Goal: Information Seeking & Learning: Learn about a topic

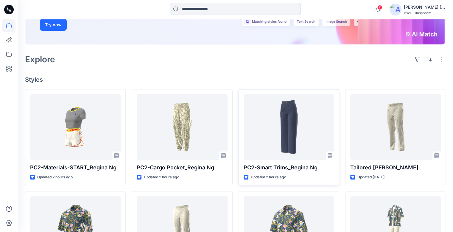
scroll to position [149, 0]
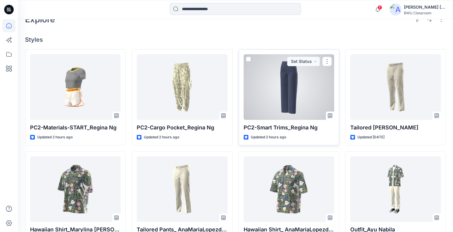
click at [289, 78] on div at bounding box center [289, 87] width 91 height 66
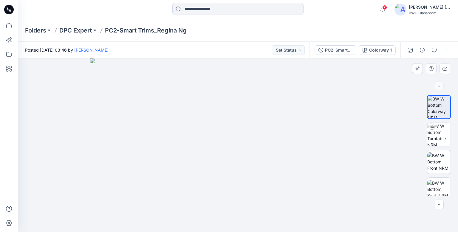
drag, startPoint x: 257, startPoint y: 91, endPoint x: 263, endPoint y: 167, distance: 75.9
click at [263, 167] on img at bounding box center [238, 144] width 296 height 173
click at [441, 135] on img at bounding box center [438, 134] width 23 height 23
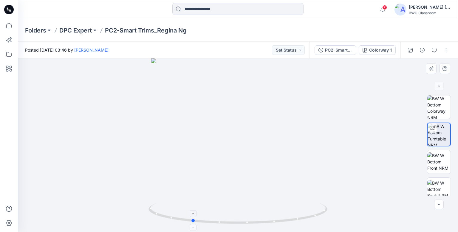
drag, startPoint x: 315, startPoint y: 222, endPoint x: 257, endPoint y: 205, distance: 60.1
click at [267, 220] on icon at bounding box center [238, 214] width 180 height 22
drag, startPoint x: 301, startPoint y: 227, endPoint x: 274, endPoint y: 183, distance: 50.9
click at [270, 220] on div at bounding box center [237, 217] width 179 height 30
drag, startPoint x: 256, startPoint y: 128, endPoint x: 257, endPoint y: 178, distance: 50.1
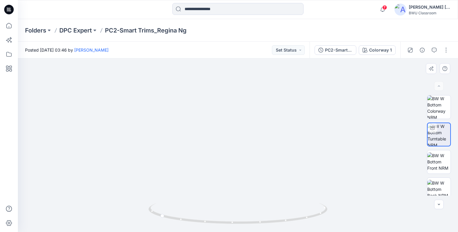
click at [253, 223] on div at bounding box center [238, 144] width 440 height 173
drag, startPoint x: 257, startPoint y: 109, endPoint x: 273, endPoint y: 195, distance: 87.8
click at [273, 196] on img at bounding box center [246, 101] width 731 height 260
drag, startPoint x: 278, startPoint y: 121, endPoint x: 279, endPoint y: 167, distance: 45.9
click at [279, 167] on img at bounding box center [248, 123] width 731 height 218
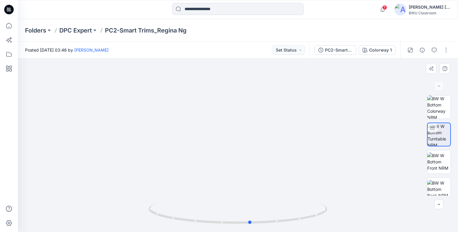
drag, startPoint x: 323, startPoint y: 218, endPoint x: 331, endPoint y: 204, distance: 15.9
click at [240, 217] on icon at bounding box center [238, 214] width 180 height 22
click at [441, 102] on img at bounding box center [438, 106] width 23 height 23
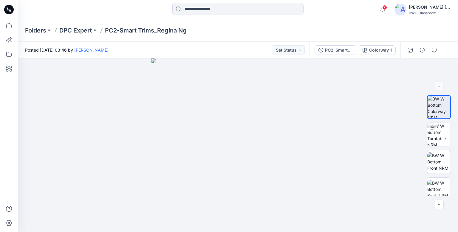
click at [11, 6] on icon at bounding box center [9, 10] width 10 height 10
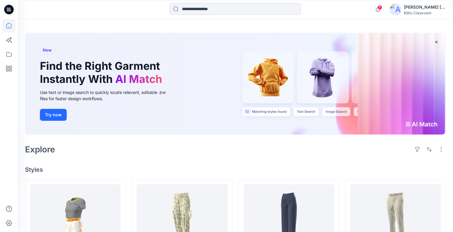
scroll to position [30, 0]
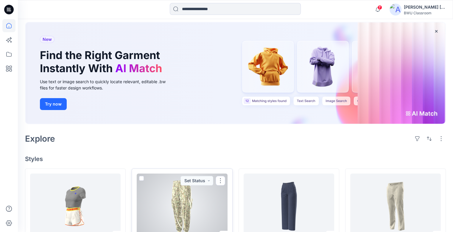
click at [185, 204] on div at bounding box center [182, 206] width 91 height 66
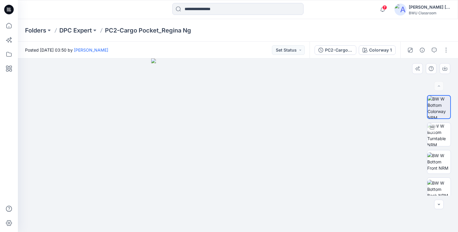
drag, startPoint x: 275, startPoint y: 164, endPoint x: 236, endPoint y: 163, distance: 39.3
click at [237, 163] on img at bounding box center [237, 144] width 173 height 173
click at [437, 130] on img at bounding box center [438, 134] width 23 height 23
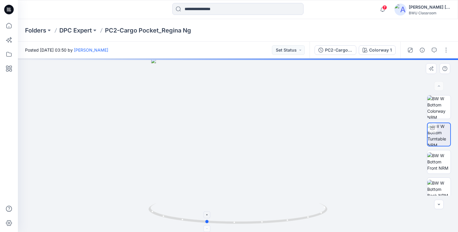
drag, startPoint x: 299, startPoint y: 223, endPoint x: 267, endPoint y: 223, distance: 32.2
click at [267, 223] on icon at bounding box center [238, 214] width 180 height 22
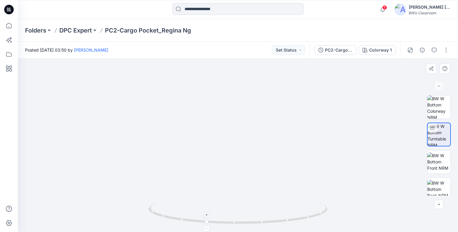
drag, startPoint x: 277, startPoint y: 153, endPoint x: 274, endPoint y: 218, distance: 65.6
click at [272, 212] on div at bounding box center [238, 144] width 440 height 173
drag, startPoint x: 279, startPoint y: 226, endPoint x: 240, endPoint y: 226, distance: 39.3
click at [240, 226] on img at bounding box center [237, 217] width 179 height 29
drag, startPoint x: 268, startPoint y: 173, endPoint x: 253, endPoint y: 215, distance: 44.5
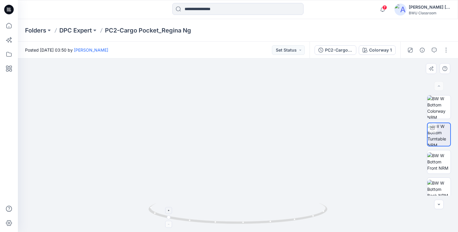
click at [253, 215] on div at bounding box center [238, 144] width 440 height 173
drag, startPoint x: 249, startPoint y: 142, endPoint x: 257, endPoint y: 221, distance: 79.7
click at [257, 222] on div at bounding box center [238, 144] width 440 height 173
drag, startPoint x: 247, startPoint y: 148, endPoint x: 251, endPoint y: 202, distance: 54.4
click at [251, 204] on div at bounding box center [238, 144] width 440 height 173
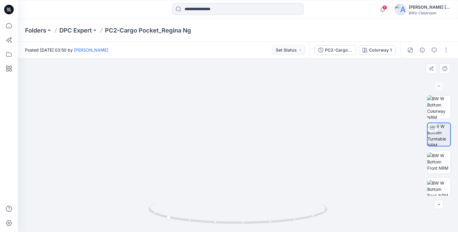
drag, startPoint x: 248, startPoint y: 151, endPoint x: 247, endPoint y: 192, distance: 41.1
click at [247, 192] on img at bounding box center [229, 120] width 837 height 224
drag, startPoint x: 198, startPoint y: 222, endPoint x: 136, endPoint y: 214, distance: 62.2
click at [132, 216] on div at bounding box center [238, 144] width 440 height 173
drag, startPoint x: 210, startPoint y: 170, endPoint x: 242, endPoint y: 80, distance: 95.8
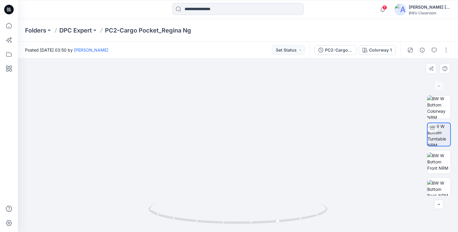
click at [242, 81] on img at bounding box center [254, 89] width 776 height 286
drag, startPoint x: 228, startPoint y: 158, endPoint x: 237, endPoint y: 71, distance: 87.2
click at [237, 71] on img at bounding box center [271, 38] width 776 height 387
drag, startPoint x: 244, startPoint y: 130, endPoint x: 244, endPoint y: 90, distance: 40.5
click at [244, 90] on img at bounding box center [272, 14] width 776 height 436
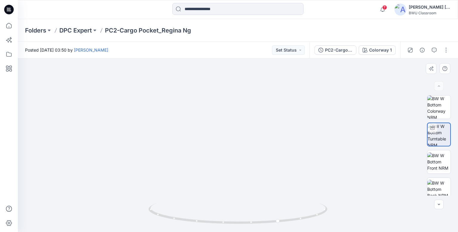
drag, startPoint x: 256, startPoint y: 137, endPoint x: 253, endPoint y: 127, distance: 10.8
click at [251, 125] on img at bounding box center [259, 12] width 776 height 440
drag, startPoint x: 293, startPoint y: 220, endPoint x: 310, endPoint y: 215, distance: 17.8
click at [310, 215] on icon at bounding box center [238, 214] width 180 height 22
drag, startPoint x: 235, startPoint y: 223, endPoint x: 218, endPoint y: 219, distance: 17.1
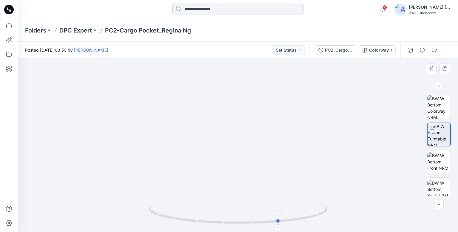
click at [219, 219] on icon at bounding box center [238, 214] width 180 height 22
drag, startPoint x: 248, startPoint y: 224, endPoint x: 209, endPoint y: 223, distance: 39.0
click at [209, 223] on icon at bounding box center [238, 214] width 180 height 22
drag, startPoint x: 288, startPoint y: 217, endPoint x: 232, endPoint y: 222, distance: 56.3
click at [232, 222] on icon at bounding box center [238, 214] width 180 height 22
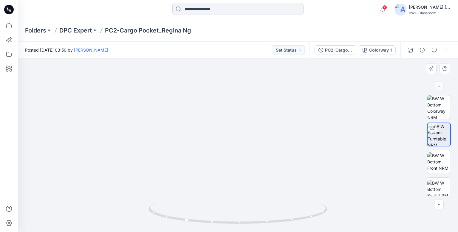
drag, startPoint x: 212, startPoint y: 146, endPoint x: 223, endPoint y: 147, distance: 12.0
click at [223, 147] on img at bounding box center [249, 63] width 535 height 336
drag, startPoint x: 213, startPoint y: 158, endPoint x: 224, endPoint y: 152, distance: 12.7
click at [225, 152] on img at bounding box center [296, 49] width 595 height 363
drag, startPoint x: 208, startPoint y: 222, endPoint x: 262, endPoint y: 227, distance: 54.2
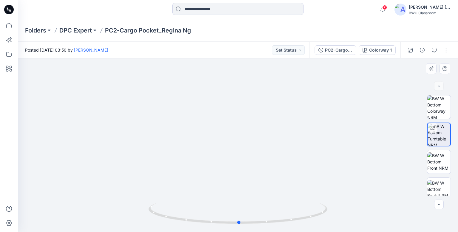
click at [262, 227] on div at bounding box center [237, 217] width 179 height 30
drag, startPoint x: 271, startPoint y: 225, endPoint x: 262, endPoint y: 225, distance: 9.2
click at [262, 225] on div at bounding box center [237, 217] width 179 height 30
drag, startPoint x: 306, startPoint y: 221, endPoint x: 248, endPoint y: 220, distance: 58.1
click at [249, 220] on icon at bounding box center [238, 214] width 180 height 22
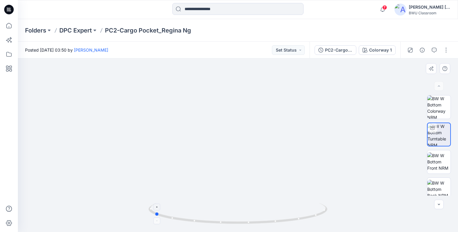
drag, startPoint x: 288, startPoint y: 223, endPoint x: 278, endPoint y: 223, distance: 10.1
click at [278, 223] on icon at bounding box center [238, 214] width 180 height 22
drag, startPoint x: 241, startPoint y: 91, endPoint x: 238, endPoint y: 166, distance: 75.4
click at [238, 166] on img at bounding box center [237, 138] width 354 height 188
drag, startPoint x: 246, startPoint y: 106, endPoint x: 248, endPoint y: 136, distance: 29.3
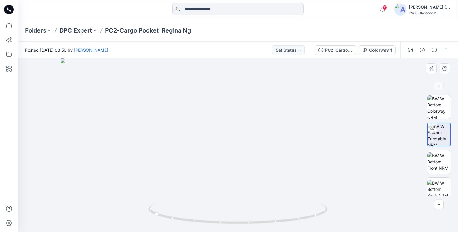
click at [248, 146] on img at bounding box center [237, 144] width 354 height 173
drag, startPoint x: 318, startPoint y: 218, endPoint x: 222, endPoint y: 216, distance: 95.6
click at [223, 217] on icon at bounding box center [238, 214] width 180 height 22
click at [443, 156] on img at bounding box center [438, 161] width 23 height 19
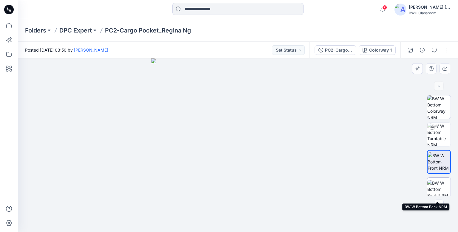
click at [439, 186] on img at bounding box center [438, 189] width 23 height 19
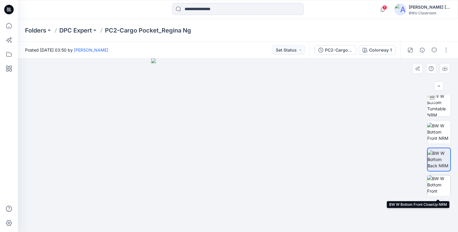
click at [443, 183] on img at bounding box center [438, 186] width 23 height 23
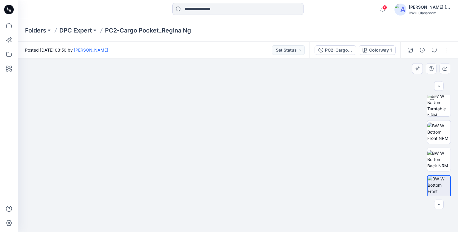
drag, startPoint x: 325, startPoint y: 129, endPoint x: 269, endPoint y: 159, distance: 63.6
click at [267, 156] on img at bounding box center [238, 130] width 278 height 203
click at [433, 128] on img at bounding box center [438, 131] width 23 height 19
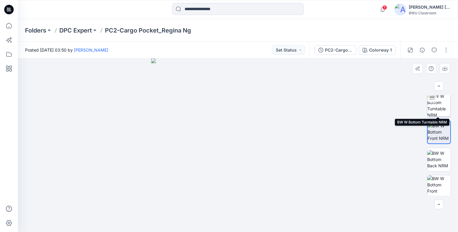
click at [436, 100] on img at bounding box center [438, 104] width 23 height 23
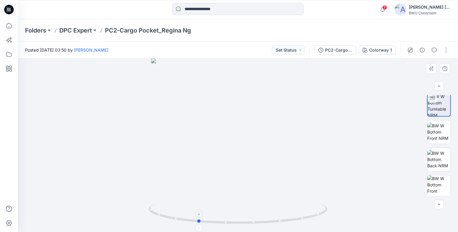
drag, startPoint x: 287, startPoint y: 223, endPoint x: 250, endPoint y: 205, distance: 42.0
click at [249, 223] on icon at bounding box center [238, 214] width 180 height 22
drag, startPoint x: 252, startPoint y: 101, endPoint x: 261, endPoint y: 120, distance: 21.1
click at [255, 180] on img at bounding box center [240, 119] width 475 height 226
drag, startPoint x: 262, startPoint y: 111, endPoint x: 256, endPoint y: 134, distance: 24.1
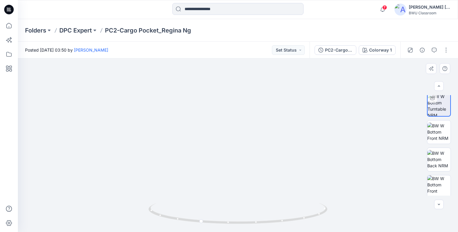
click at [257, 172] on img at bounding box center [235, 144] width 475 height 173
click at [7, 9] on icon at bounding box center [9, 10] width 10 height 10
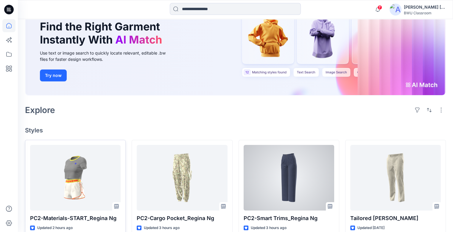
scroll to position [60, 0]
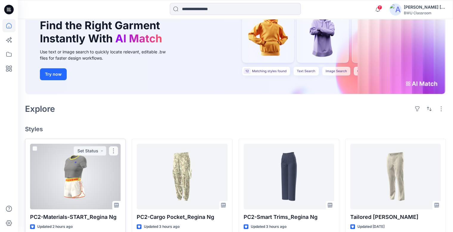
click at [79, 159] on div at bounding box center [75, 177] width 91 height 66
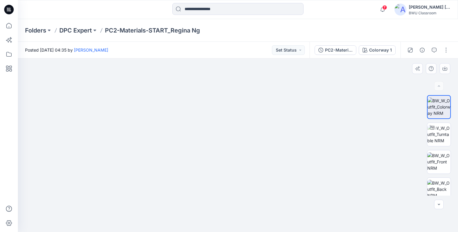
drag, startPoint x: 247, startPoint y: 124, endPoint x: 242, endPoint y: 170, distance: 46.4
click at [242, 170] on img at bounding box center [237, 115] width 387 height 234
click at [429, 128] on icon at bounding box center [431, 127] width 5 height 5
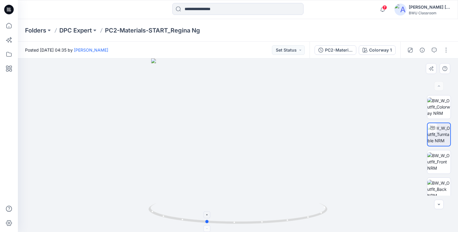
drag, startPoint x: 300, startPoint y: 220, endPoint x: 261, endPoint y: 163, distance: 69.0
click at [268, 223] on icon at bounding box center [238, 214] width 180 height 22
drag, startPoint x: 240, startPoint y: 123, endPoint x: 245, endPoint y: 151, distance: 28.7
click at [237, 172] on img at bounding box center [233, 80] width 535 height 303
drag, startPoint x: 225, startPoint y: 156, endPoint x: 249, endPoint y: 116, distance: 46.3
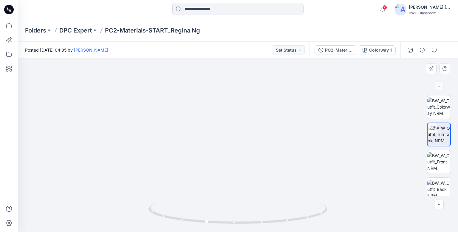
drag, startPoint x: 259, startPoint y: 226, endPoint x: 221, endPoint y: 205, distance: 43.3
click at [213, 214] on div at bounding box center [237, 217] width 179 height 30
drag, startPoint x: 272, startPoint y: 143, endPoint x: 274, endPoint y: 207, distance: 63.5
click at [274, 210] on div at bounding box center [238, 144] width 440 height 173
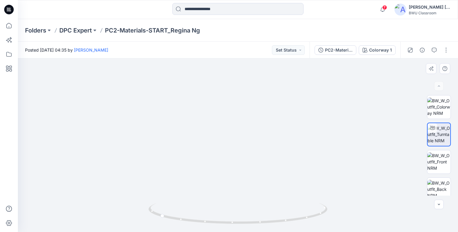
drag, startPoint x: 254, startPoint y: 150, endPoint x: 253, endPoint y: 166, distance: 15.8
click at [253, 166] on img at bounding box center [240, 84] width 671 height 295
drag, startPoint x: 301, startPoint y: 224, endPoint x: 229, endPoint y: 147, distance: 106.0
click at [214, 221] on icon at bounding box center [238, 214] width 180 height 22
drag, startPoint x: 293, startPoint y: 226, endPoint x: 245, endPoint y: 224, distance: 47.7
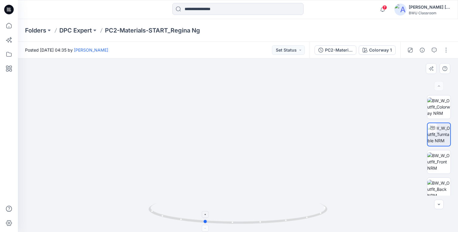
click at [245, 226] on img at bounding box center [237, 217] width 179 height 29
drag, startPoint x: 264, startPoint y: 198, endPoint x: 269, endPoint y: 128, distance: 70.5
click at [268, 125] on img at bounding box center [243, 50] width 792 height 361
drag, startPoint x: 276, startPoint y: 226, endPoint x: 324, endPoint y: 220, distance: 47.8
click at [324, 220] on div at bounding box center [237, 217] width 179 height 30
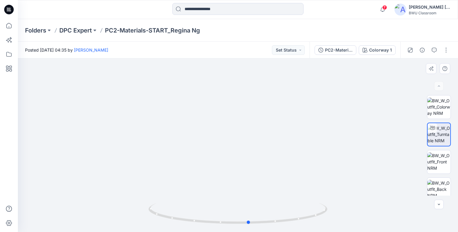
drag, startPoint x: 290, startPoint y: 204, endPoint x: 287, endPoint y: 174, distance: 30.5
click at [287, 174] on div at bounding box center [238, 144] width 440 height 173
drag, startPoint x: 321, startPoint y: 196, endPoint x: 320, endPoint y: 111, distance: 84.6
drag, startPoint x: 306, startPoint y: 226, endPoint x: 254, endPoint y: 231, distance: 52.4
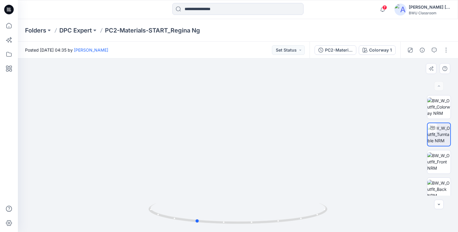
click at [254, 231] on img at bounding box center [237, 217] width 179 height 29
drag, startPoint x: 277, startPoint y: 191, endPoint x: 230, endPoint y: 186, distance: 48.0
drag, startPoint x: 273, startPoint y: 227, endPoint x: 198, endPoint y: 219, distance: 75.8
click at [198, 219] on div at bounding box center [237, 217] width 179 height 30
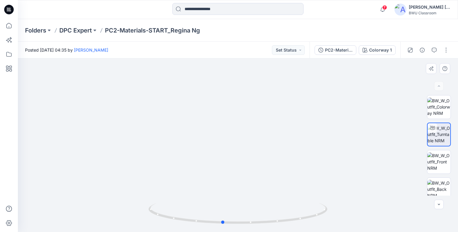
drag, startPoint x: 272, startPoint y: 226, endPoint x: 223, endPoint y: 186, distance: 62.4
click at [197, 222] on div at bounding box center [237, 217] width 179 height 30
drag, startPoint x: 227, startPoint y: 143, endPoint x: 252, endPoint y: 196, distance: 58.2
drag, startPoint x: 183, startPoint y: 188, endPoint x: 199, endPoint y: 179, distance: 18.5
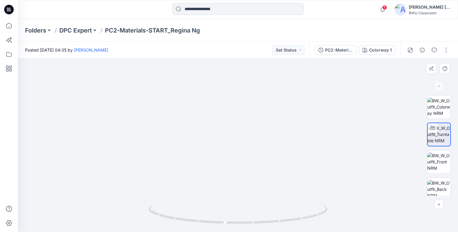
click at [186, 230] on div at bounding box center [238, 144] width 440 height 173
drag, startPoint x: 210, startPoint y: 138, endPoint x: 207, endPoint y: 203, distance: 65.9
click at [207, 203] on div at bounding box center [238, 144] width 440 height 173
drag, startPoint x: 289, startPoint y: 220, endPoint x: 301, endPoint y: 216, distance: 13.0
click at [301, 216] on icon at bounding box center [238, 214] width 180 height 22
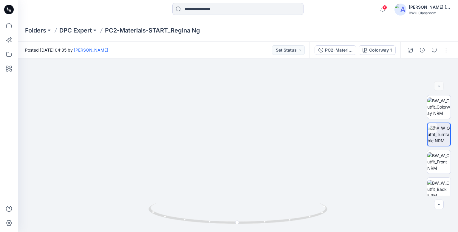
click at [11, 9] on icon at bounding box center [9, 10] width 10 height 10
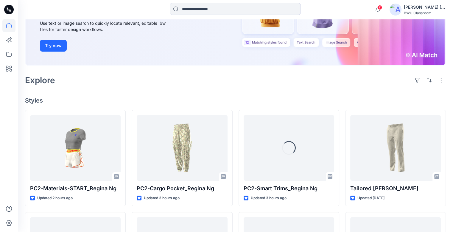
scroll to position [89, 0]
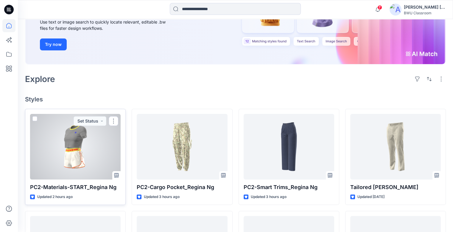
click at [72, 155] on div at bounding box center [75, 147] width 91 height 66
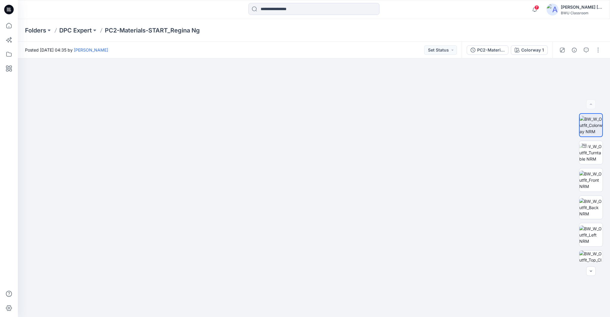
click at [8, 8] on icon at bounding box center [9, 8] width 3 height 0
